Goal: Task Accomplishment & Management: Manage account settings

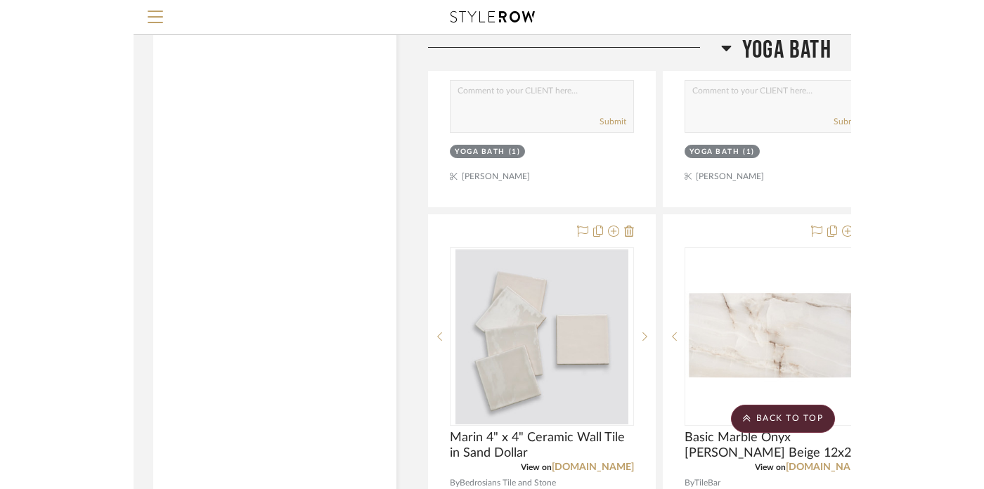
scroll to position [21592, 1]
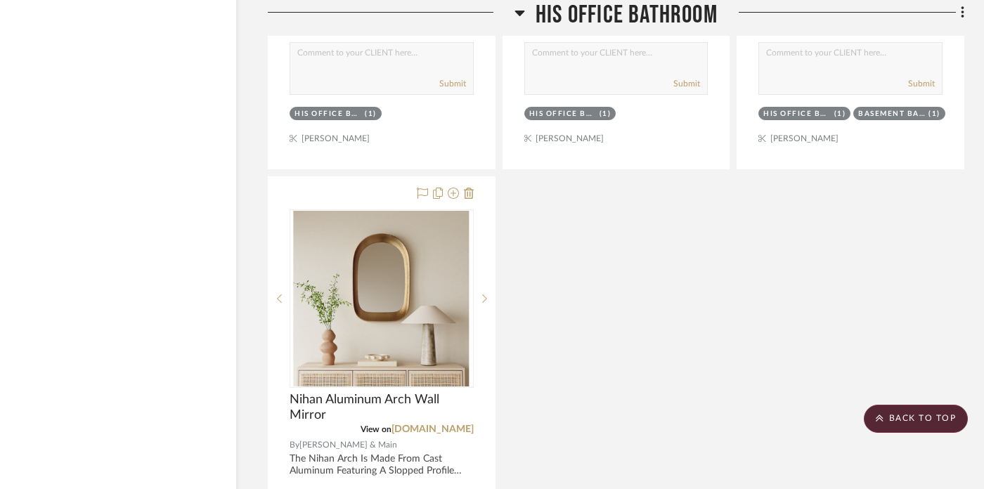
scroll to position [6241, 28]
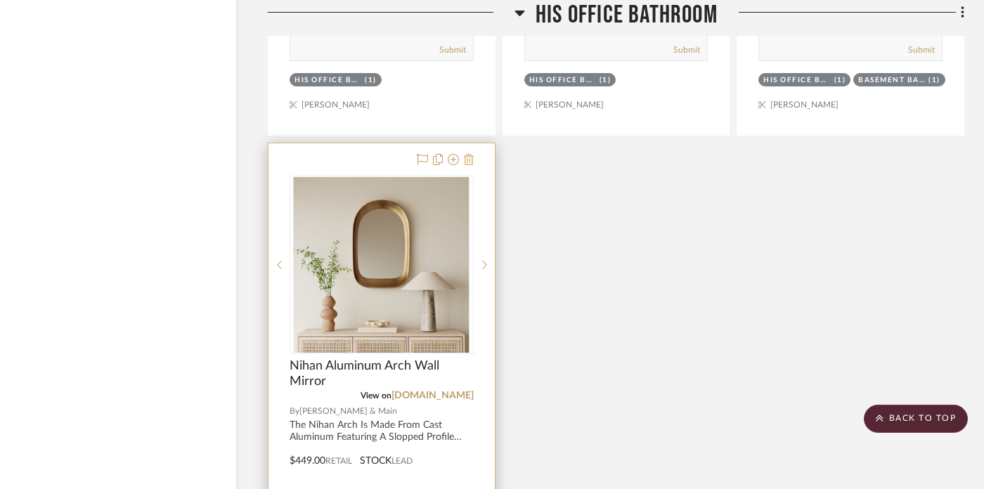
click at [469, 155] on icon at bounding box center [469, 159] width 10 height 11
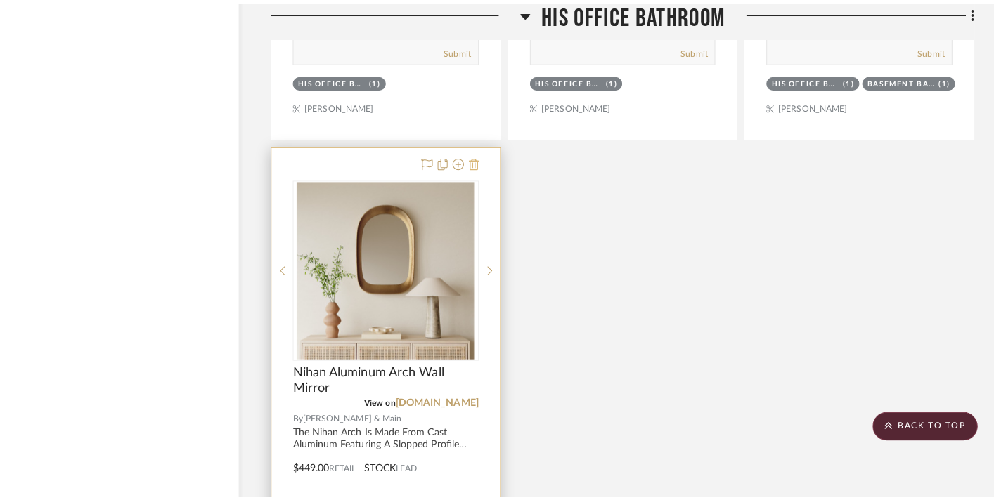
scroll to position [0, 0]
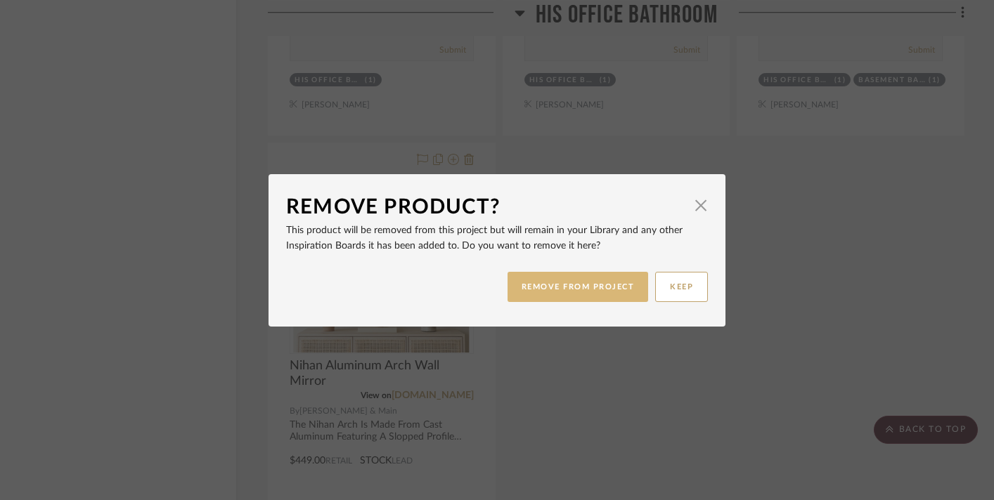
click at [590, 287] on button "REMOVE FROM PROJECT" at bounding box center [577, 287] width 141 height 30
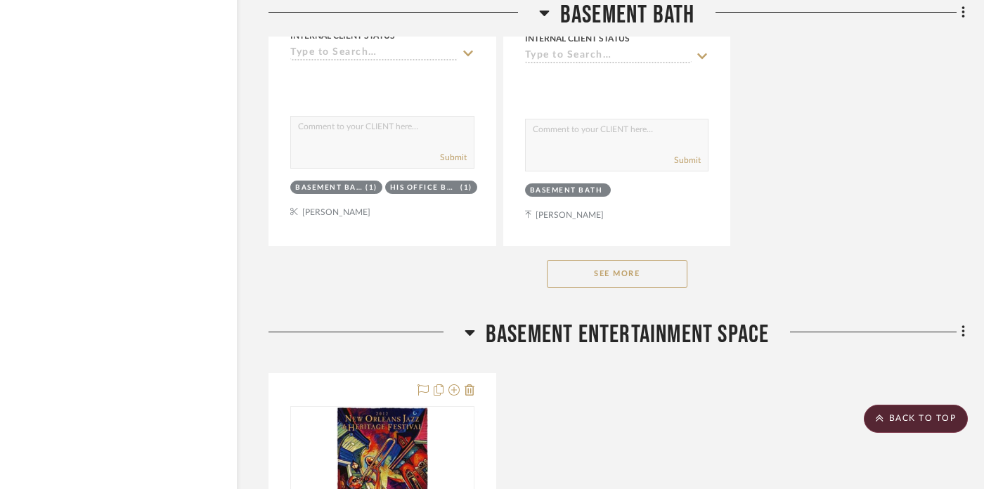
scroll to position [11111, 27]
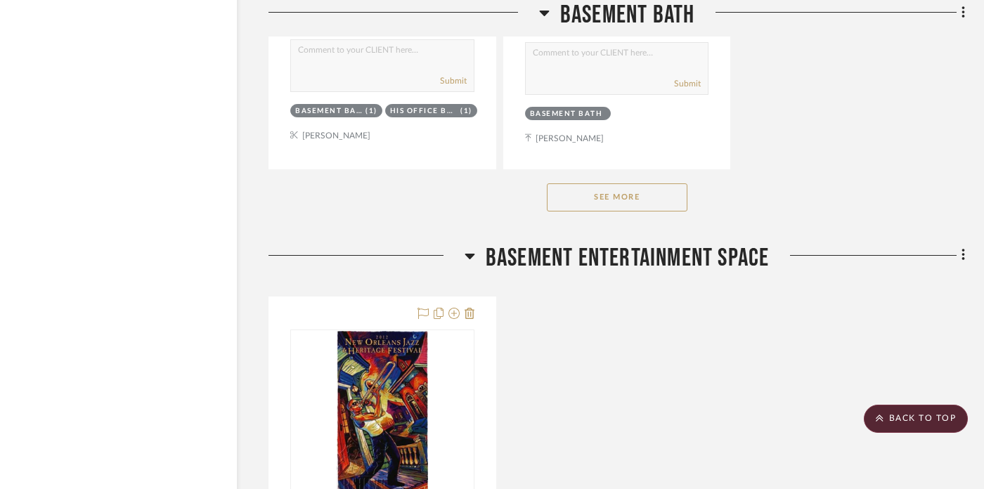
click at [641, 193] on button "See More" at bounding box center [617, 197] width 141 height 28
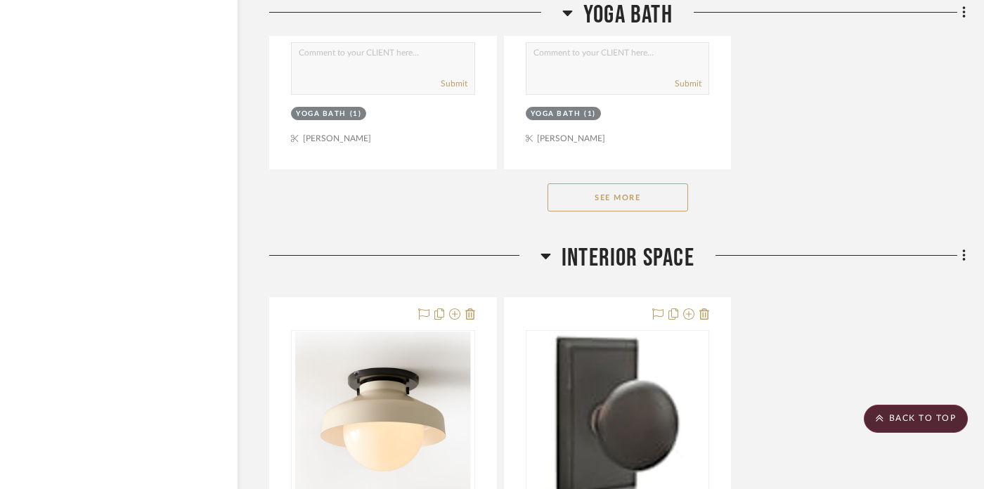
scroll to position [22864, 27]
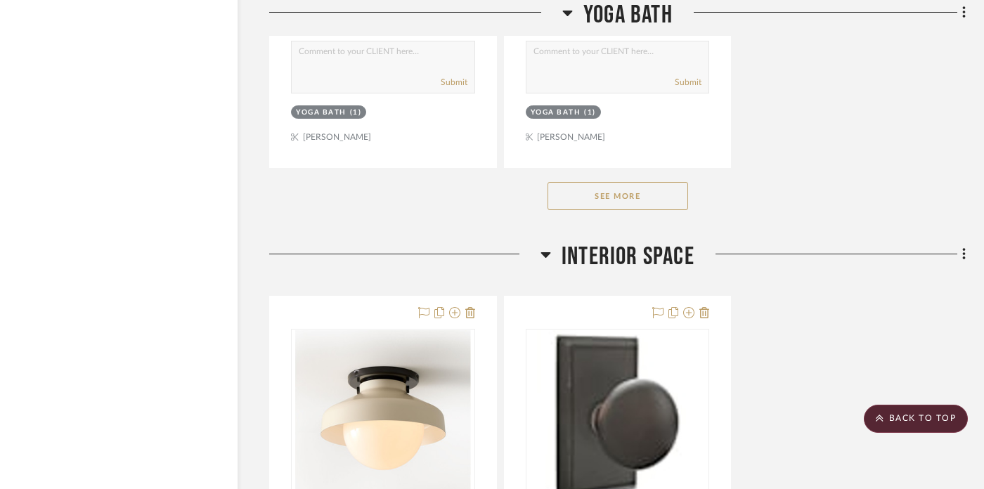
click at [638, 182] on button "See More" at bounding box center [617, 196] width 141 height 28
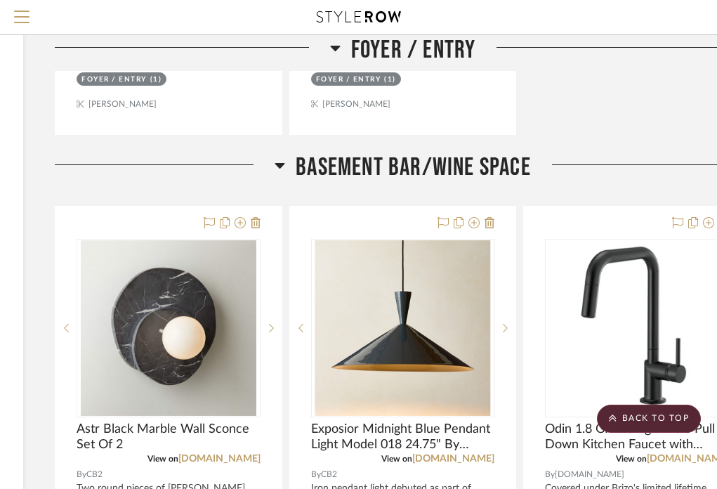
scroll to position [7809, 241]
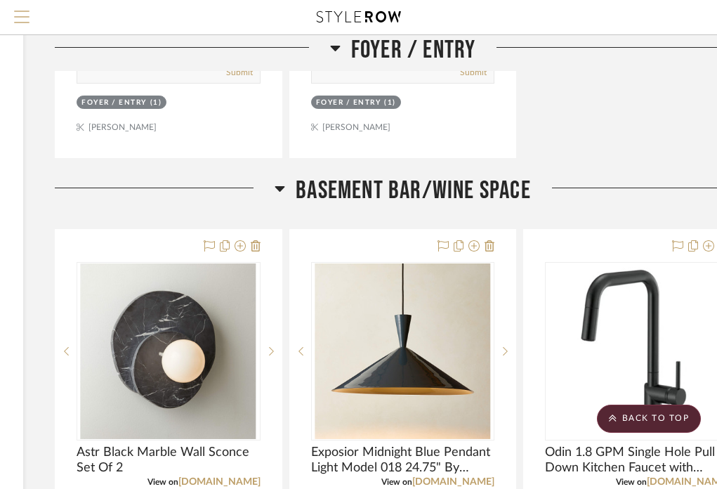
click at [21, 15] on span "Menu" at bounding box center [21, 21] width 15 height 21
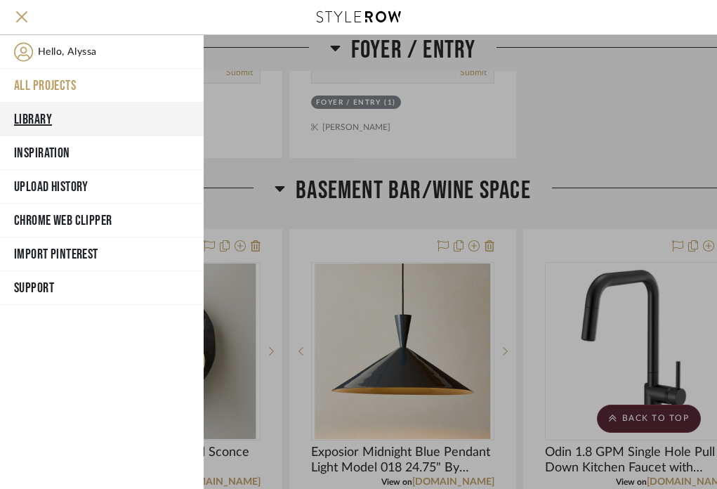
click at [53, 112] on button "Library" at bounding box center [102, 120] width 204 height 34
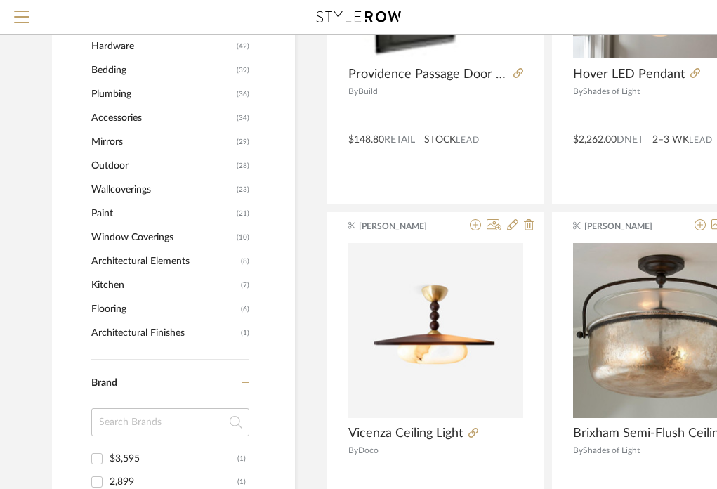
scroll to position [710, 0]
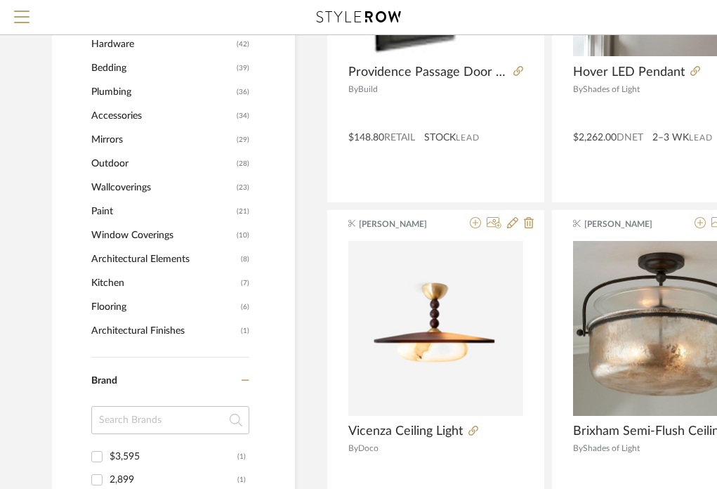
click at [133, 308] on span "Flooring" at bounding box center [164, 307] width 146 height 24
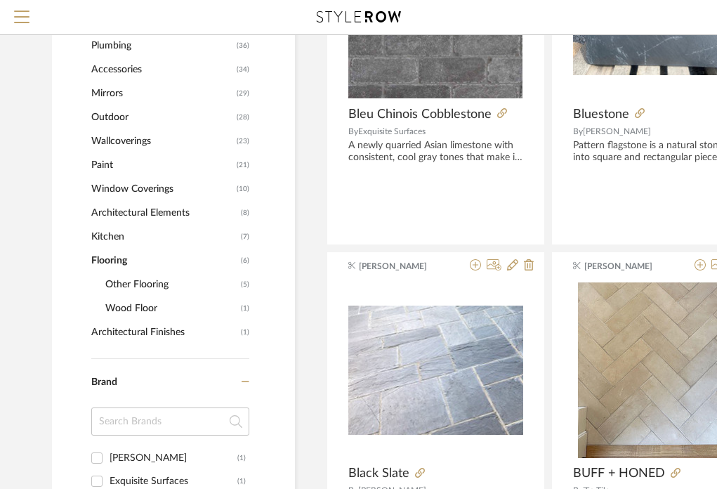
scroll to position [685, 0]
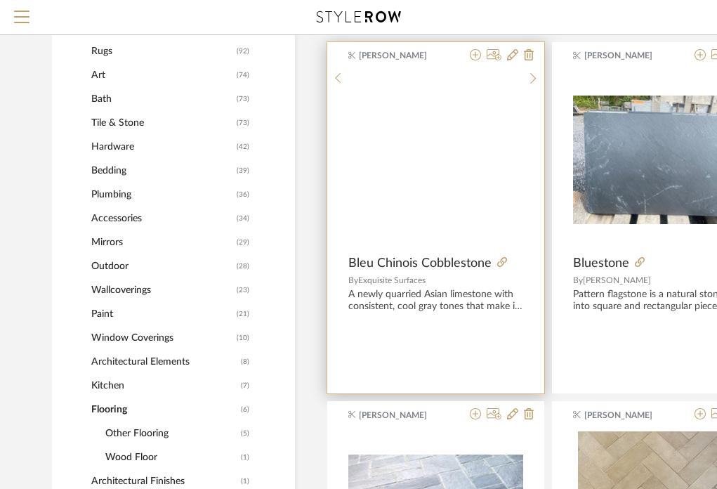
scroll to position [542, 0]
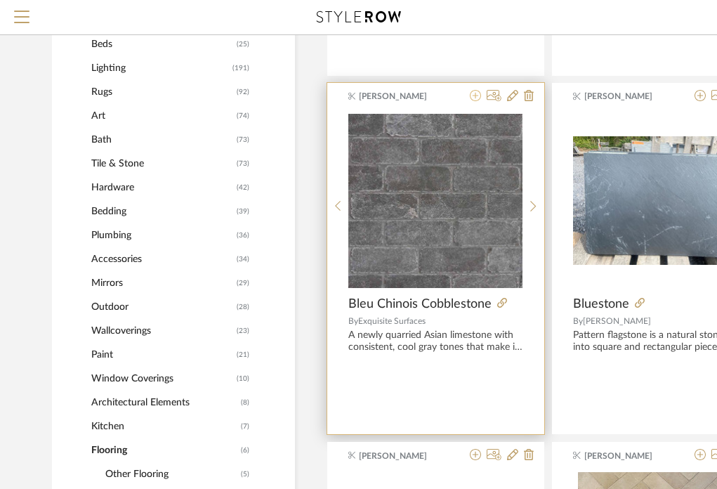
click at [474, 98] on icon at bounding box center [475, 95] width 11 height 11
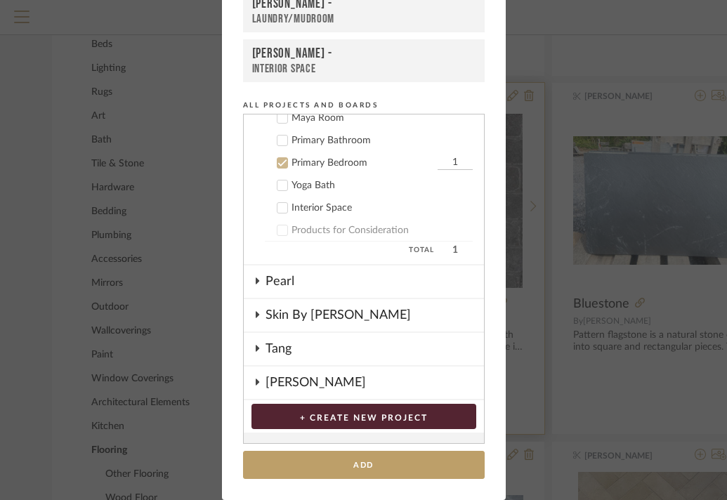
scroll to position [653, 0]
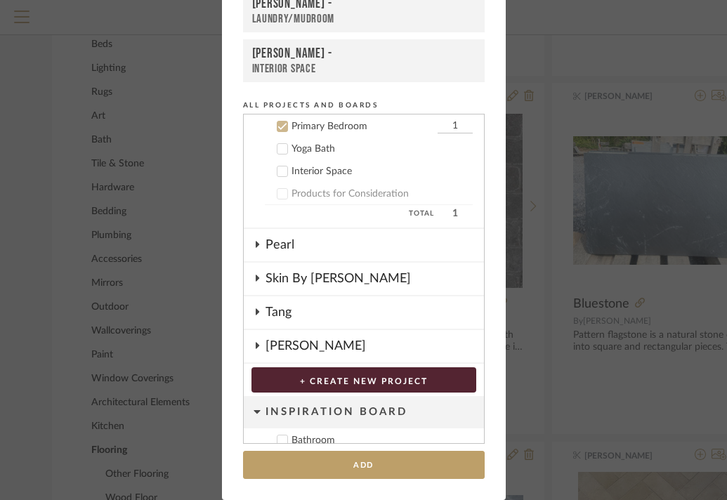
click at [280, 125] on icon at bounding box center [283, 127] width 10 height 10
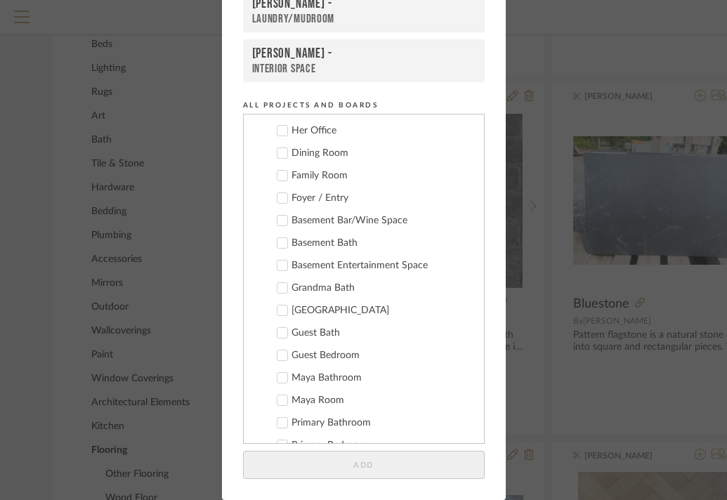
scroll to position [329, 0]
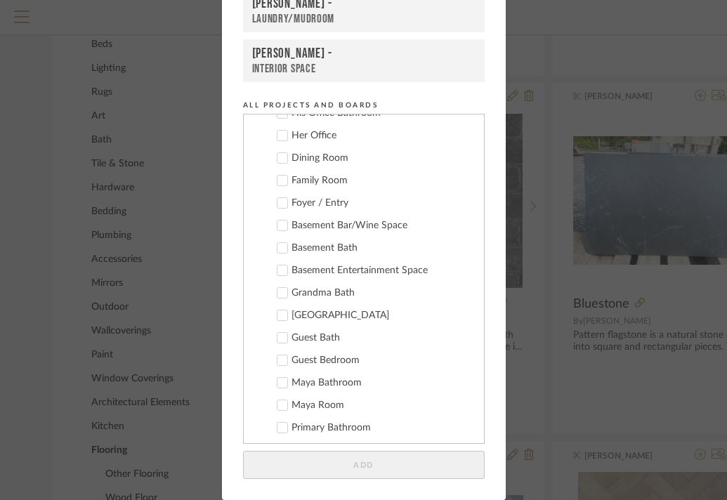
click at [278, 222] on icon at bounding box center [283, 226] width 10 height 10
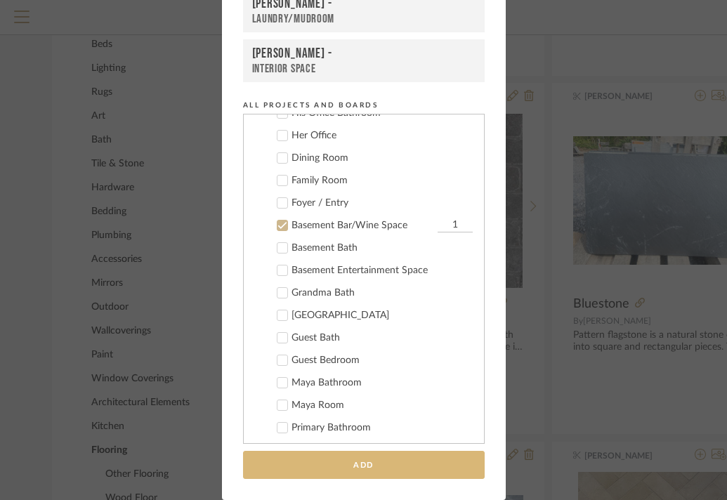
click at [358, 473] on button "Add" at bounding box center [364, 465] width 242 height 29
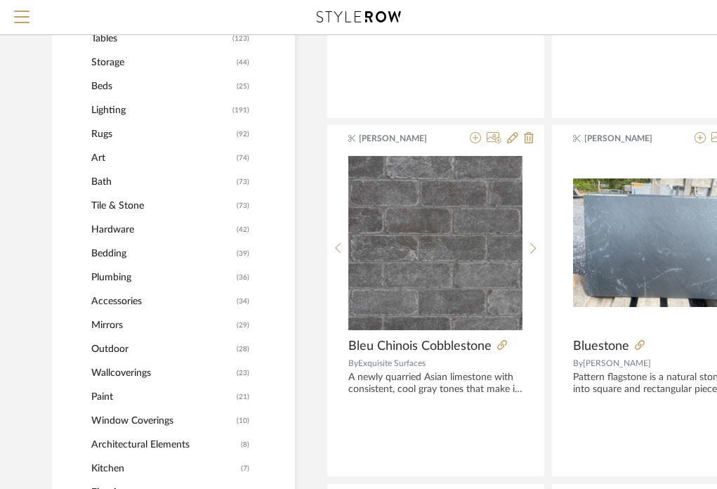
scroll to position [510, 0]
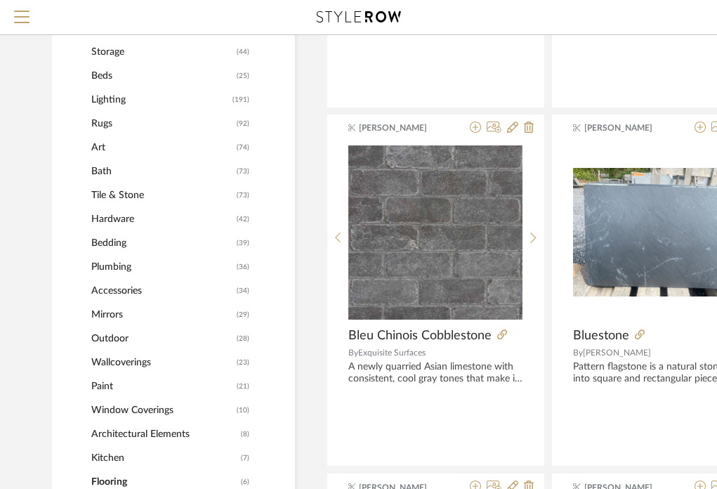
click at [156, 370] on span "Wallcoverings" at bounding box center [162, 363] width 142 height 24
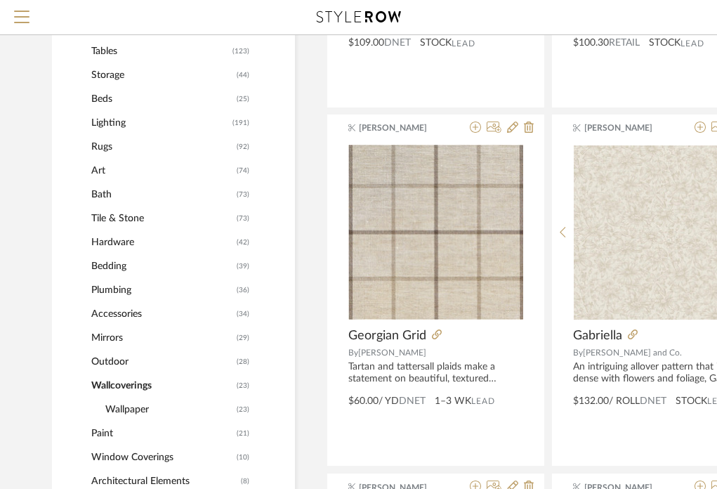
scroll to position [533, 0]
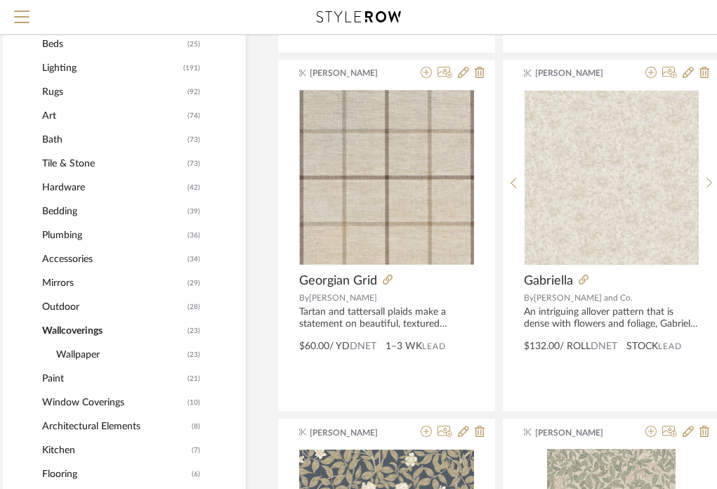
scroll to position [565, 45]
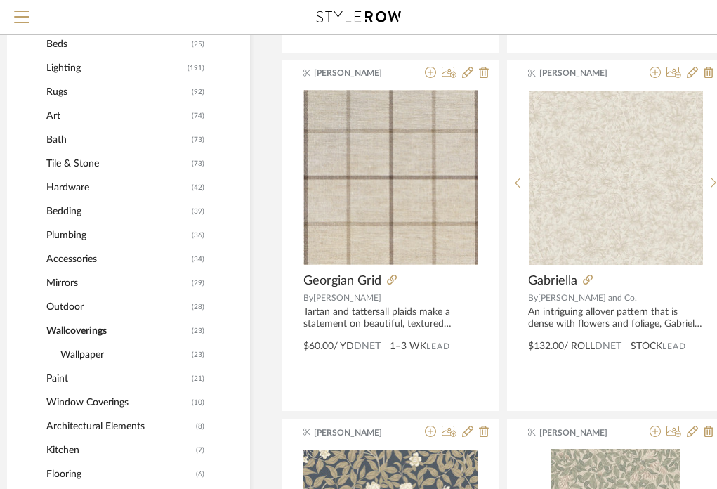
click at [65, 61] on span "Lighting" at bounding box center [115, 68] width 138 height 24
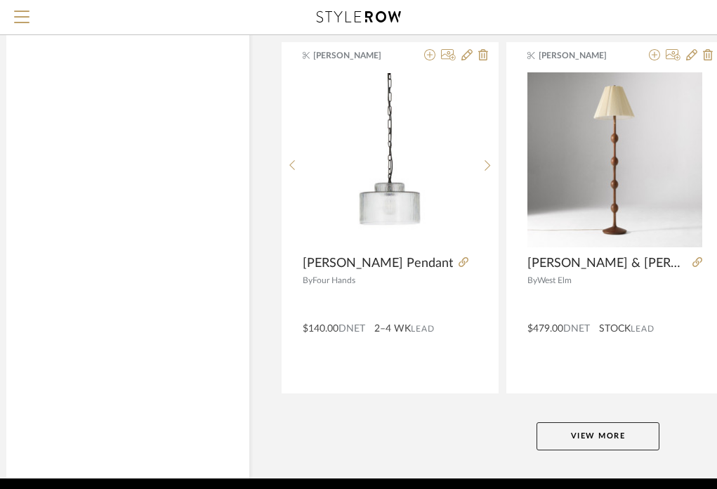
scroll to position [6386, 46]
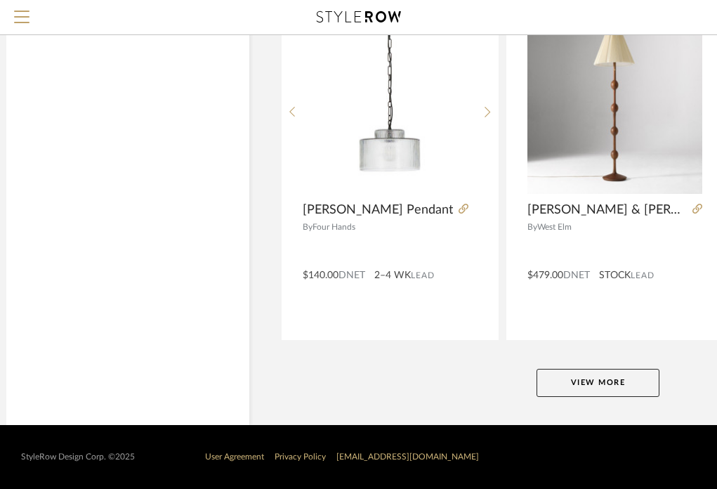
click at [625, 377] on button "View More" at bounding box center [598, 383] width 123 height 28
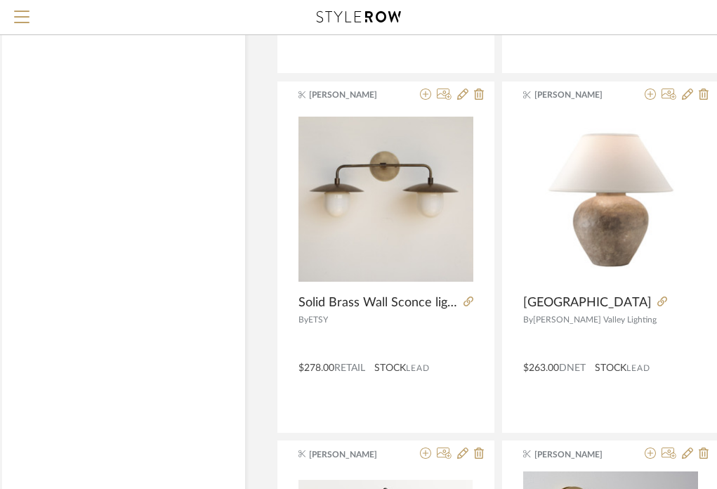
scroll to position [8450, 52]
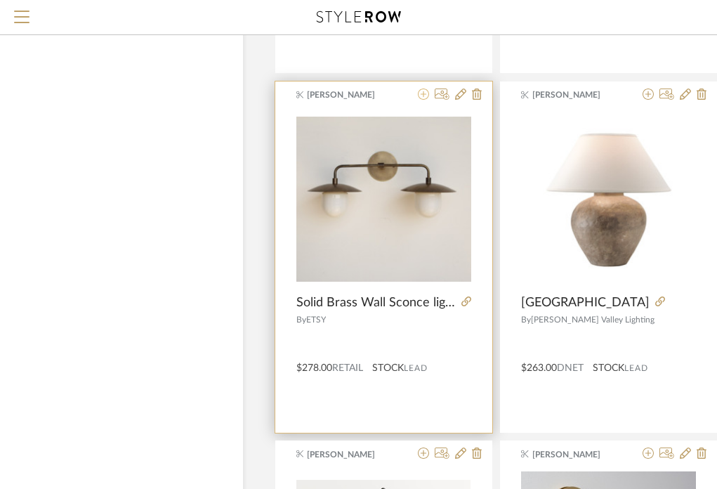
click at [424, 93] on icon at bounding box center [423, 94] width 11 height 11
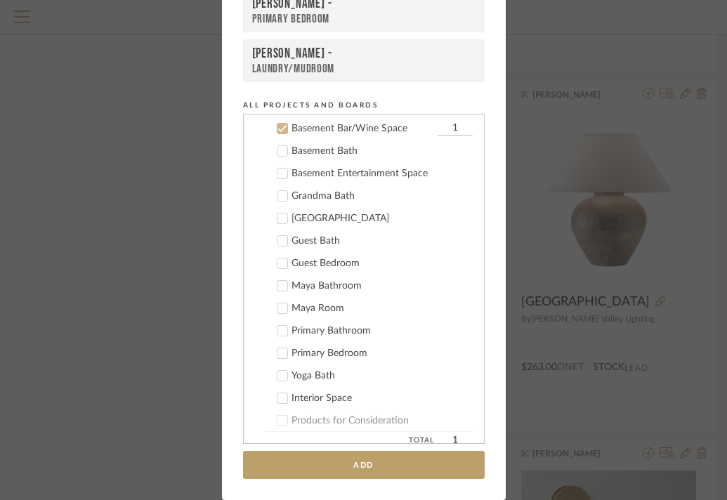
scroll to position [428, 0]
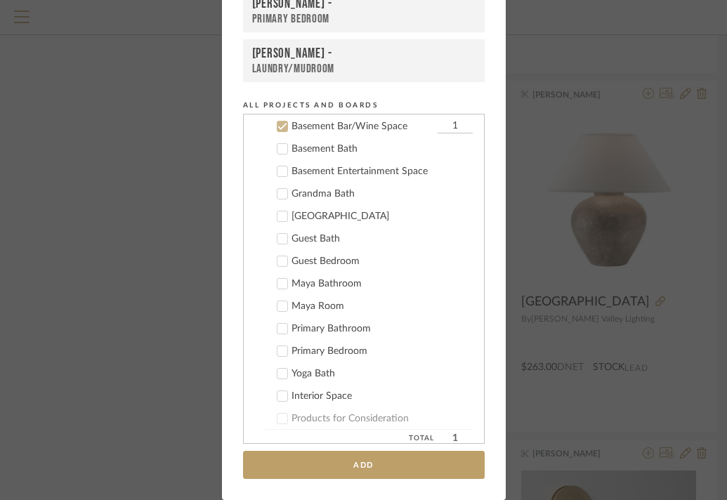
click at [278, 149] on icon at bounding box center [282, 149] width 9 height 7
click at [278, 124] on icon at bounding box center [283, 127] width 10 height 10
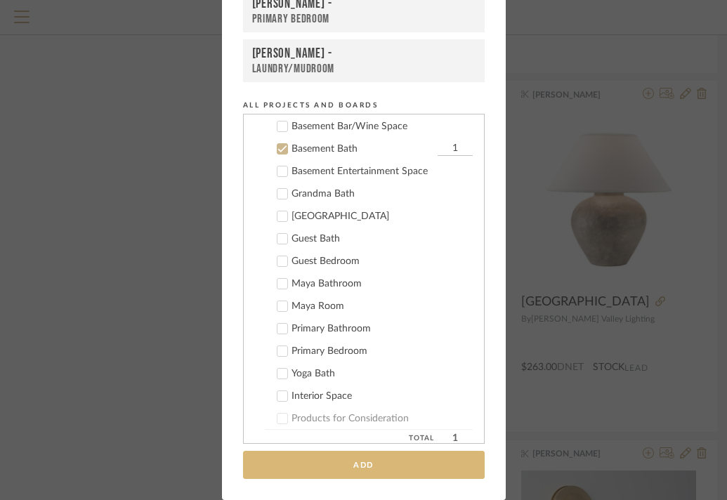
click at [357, 465] on button "Add" at bounding box center [364, 465] width 242 height 29
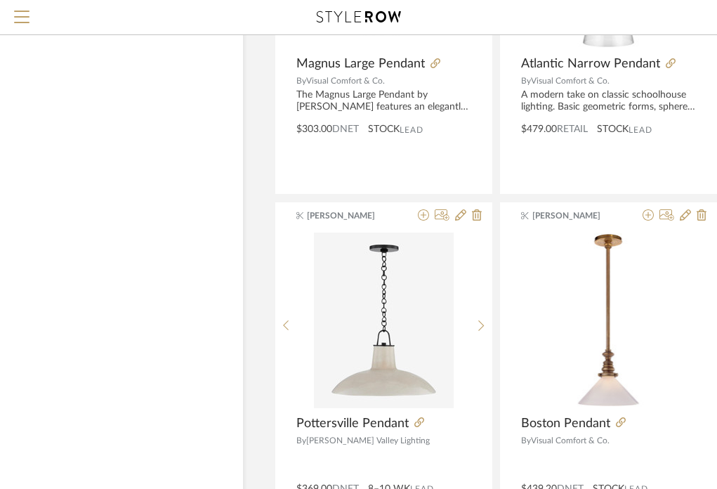
scroll to position [9815, 52]
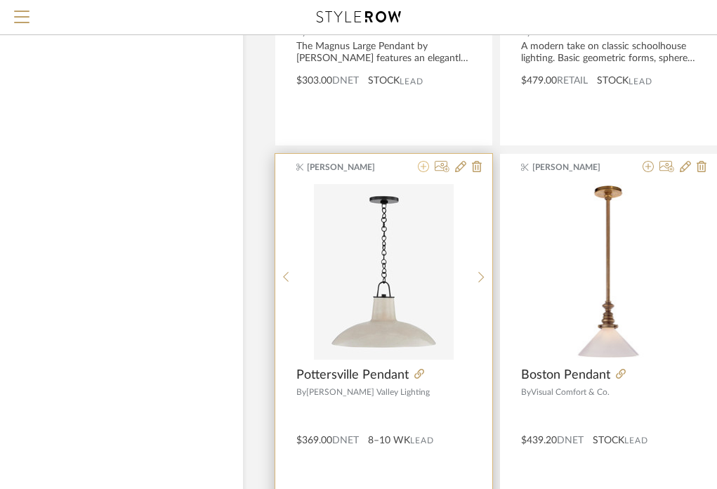
click at [422, 165] on icon at bounding box center [423, 166] width 11 height 11
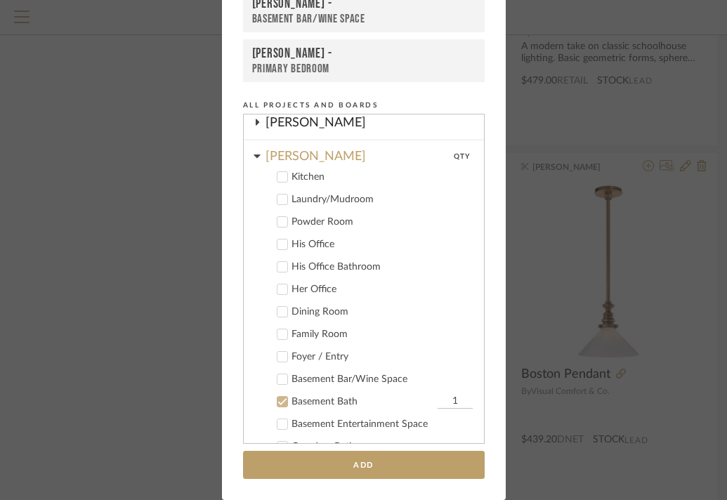
scroll to position [185, 0]
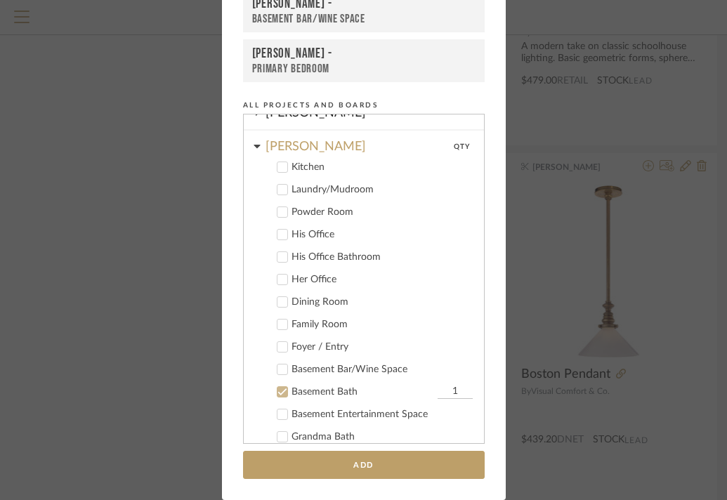
click at [278, 169] on icon at bounding box center [283, 167] width 10 height 10
click at [278, 391] on icon at bounding box center [283, 392] width 10 height 10
click at [445, 162] on input "1" at bounding box center [455, 167] width 35 height 14
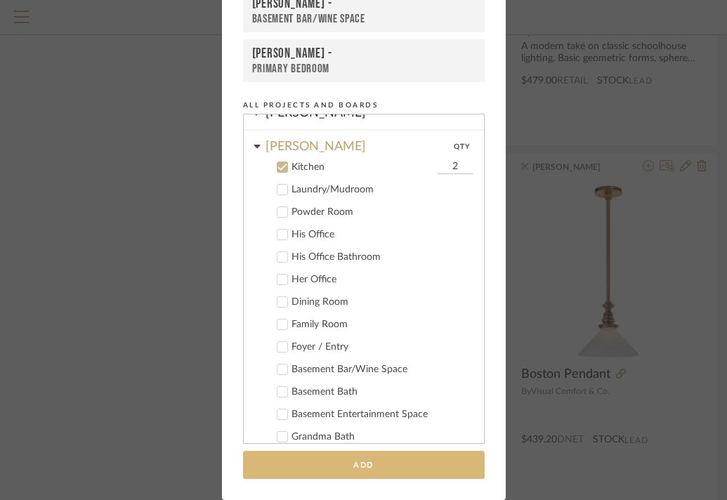
type input "2"
click at [370, 466] on button "Add" at bounding box center [364, 465] width 242 height 29
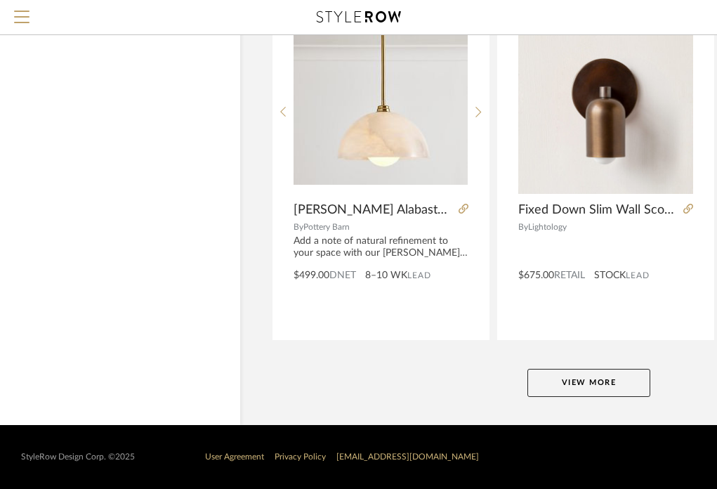
scroll to position [12855, 51]
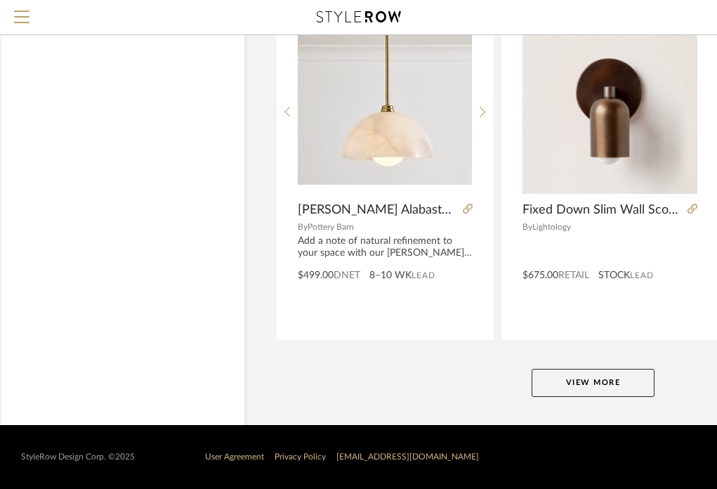
click at [611, 382] on button "View More" at bounding box center [593, 383] width 123 height 28
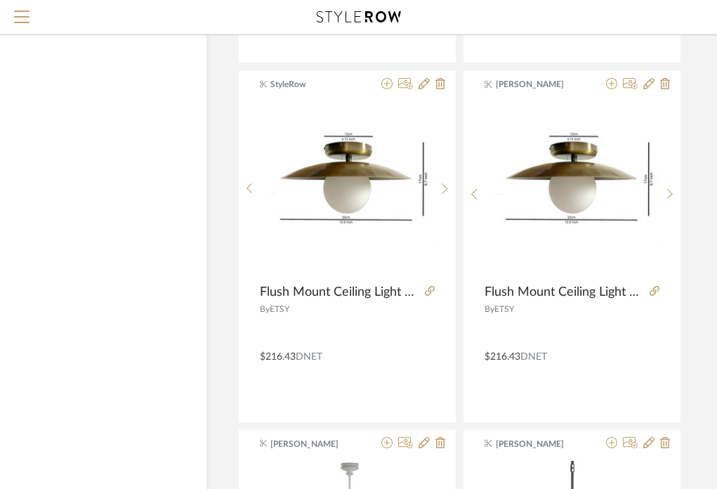
scroll to position [13493, 89]
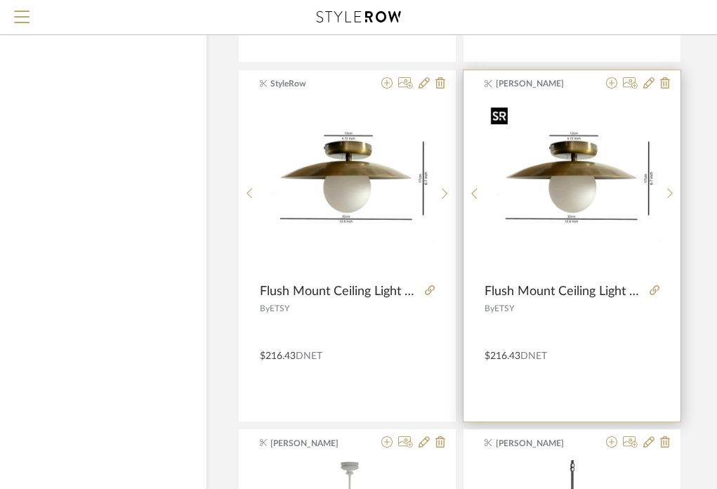
click at [583, 190] on img "0" at bounding box center [573, 188] width 174 height 174
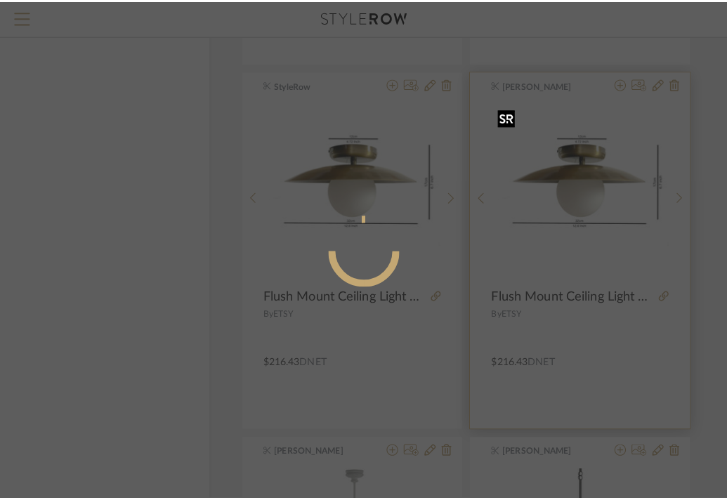
scroll to position [0, 0]
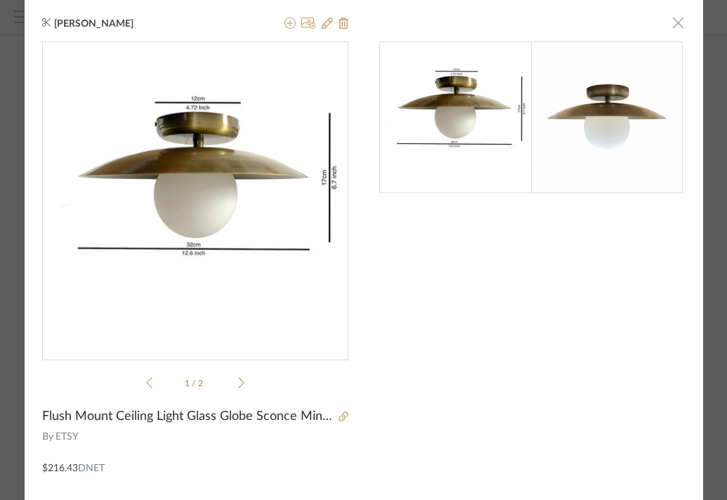
click at [671, 28] on span "button" at bounding box center [679, 22] width 28 height 28
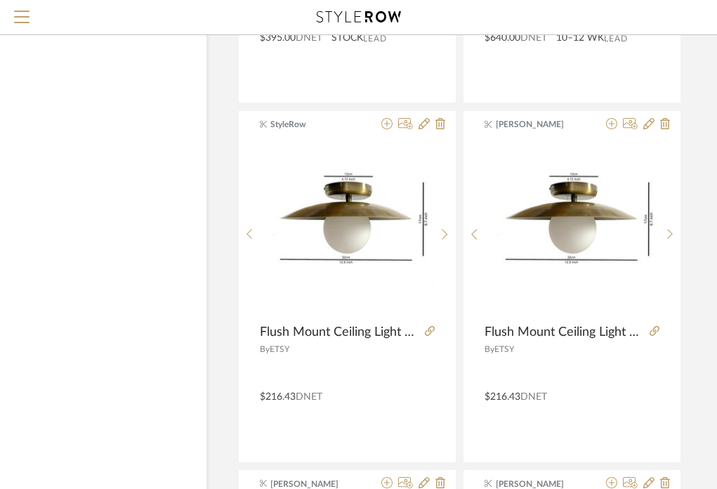
scroll to position [13453, 89]
